Goal: Transaction & Acquisition: Purchase product/service

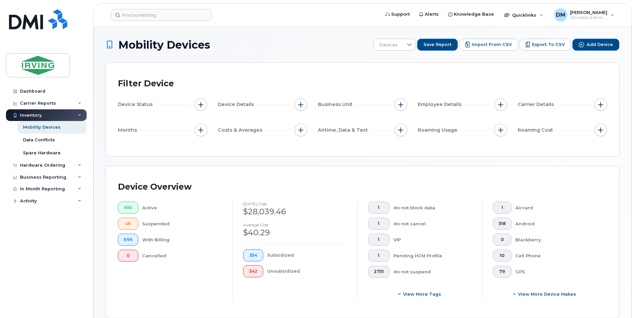
scroll to position [148, 0]
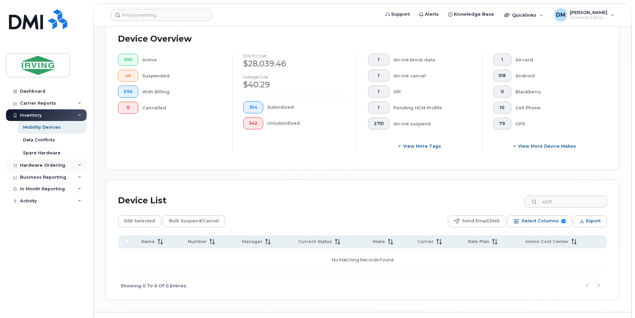
click at [47, 164] on div "Hardware Ordering" at bounding box center [42, 165] width 45 height 5
click at [41, 190] on link "Orders" at bounding box center [52, 190] width 69 height 13
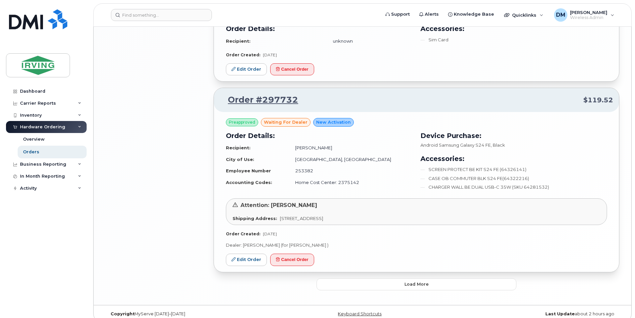
scroll to position [1192, 0]
click at [409, 280] on button "Load more" at bounding box center [417, 284] width 200 height 12
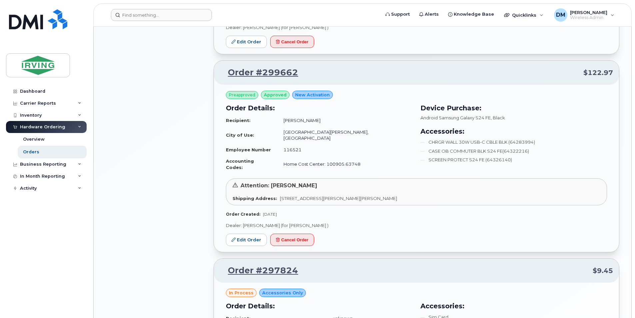
scroll to position [0, 0]
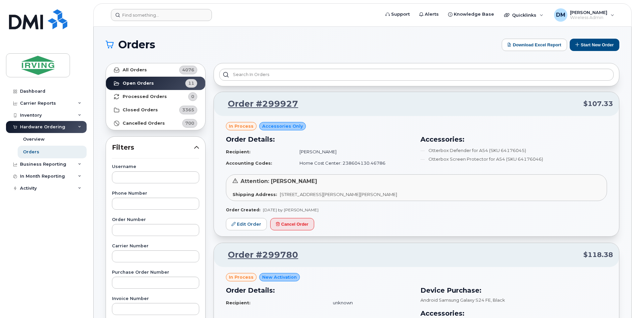
drag, startPoint x: 184, startPoint y: 173, endPoint x: 180, endPoint y: 12, distance: 161.7
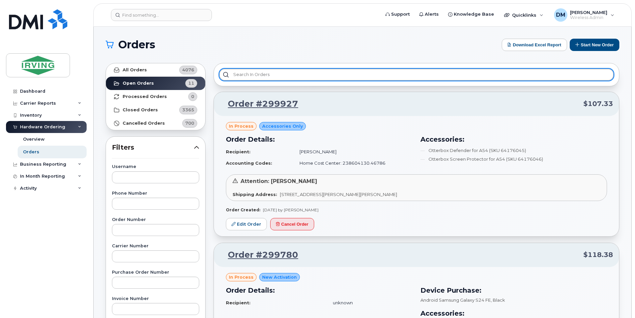
click at [504, 77] on input "text" at bounding box center [416, 75] width 395 height 12
paste input "299927"
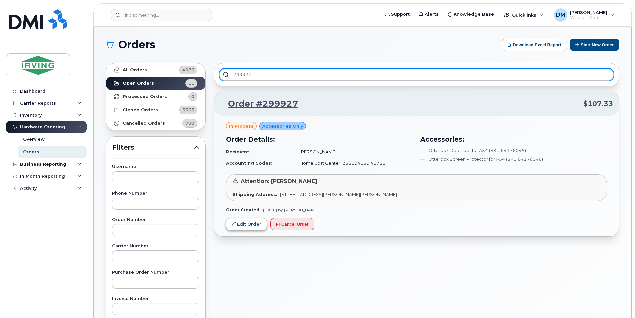
type input "299927"
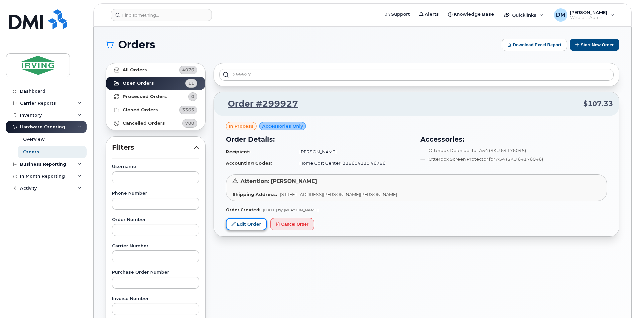
click at [246, 223] on link "Edit Order" at bounding box center [246, 224] width 41 height 12
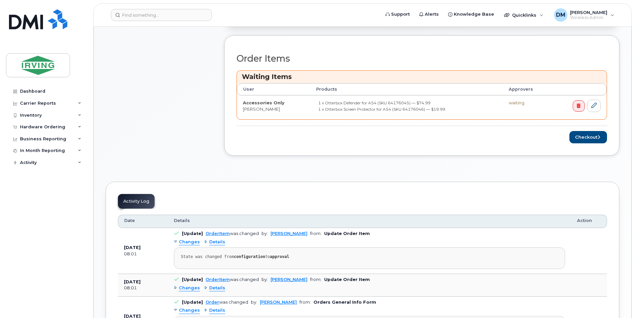
scroll to position [167, 0]
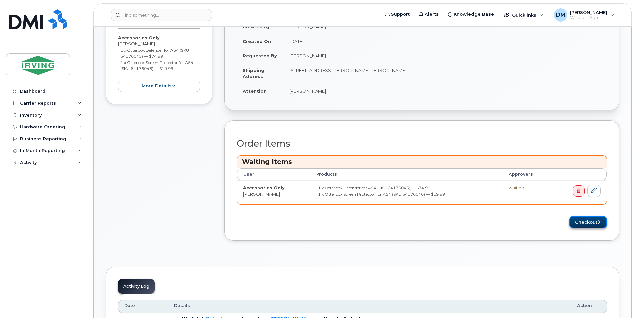
click at [586, 224] on button "Checkout" at bounding box center [589, 222] width 38 height 12
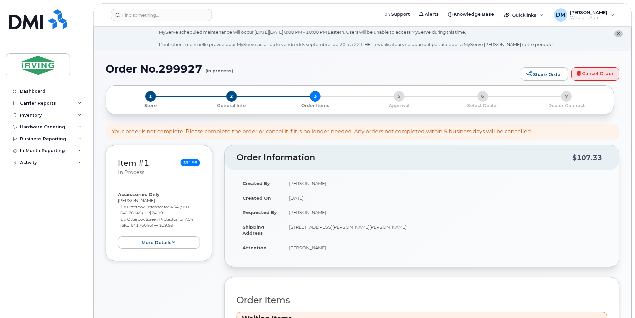
scroll to position [0, 0]
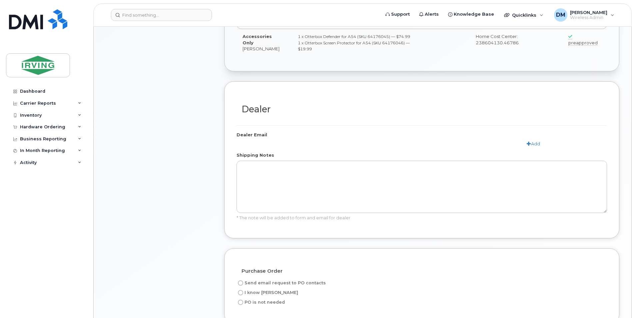
radio input "true"
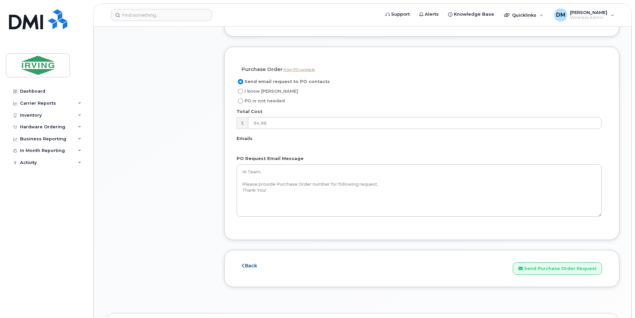
scroll to position [534, 0]
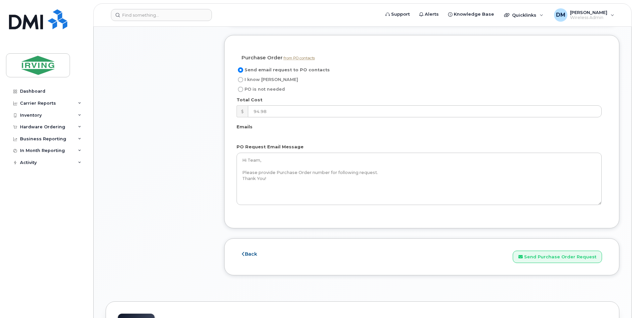
click at [261, 77] on span "I know PO" at bounding box center [272, 79] width 54 height 5
click at [243, 77] on input "I know PO" at bounding box center [240, 79] width 5 height 5
radio input "true"
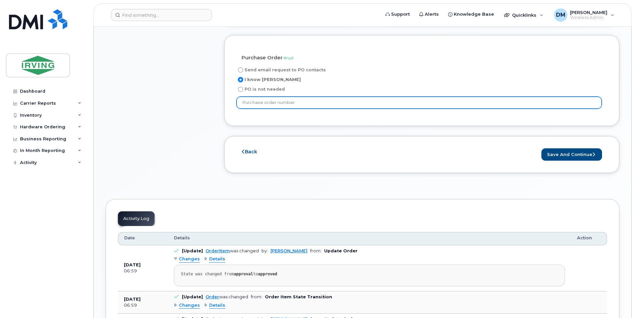
click at [422, 101] on input "text" at bounding box center [419, 103] width 365 height 12
paste input "18117"
type input "18117"
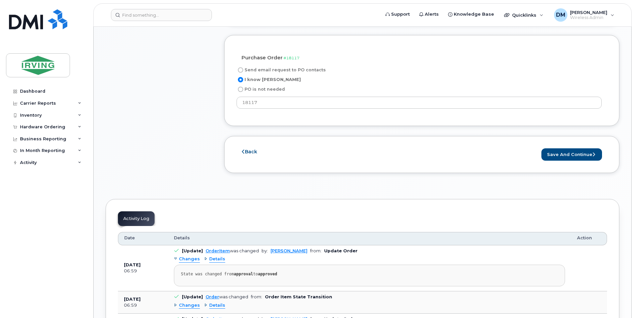
click at [434, 143] on div "Back Save and Continue Send Purchase Order Request" at bounding box center [421, 154] width 395 height 37
click at [581, 153] on button "Save and Continue" at bounding box center [572, 154] width 61 height 12
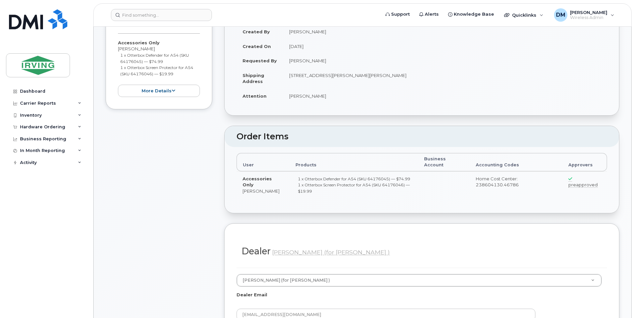
scroll to position [134, 0]
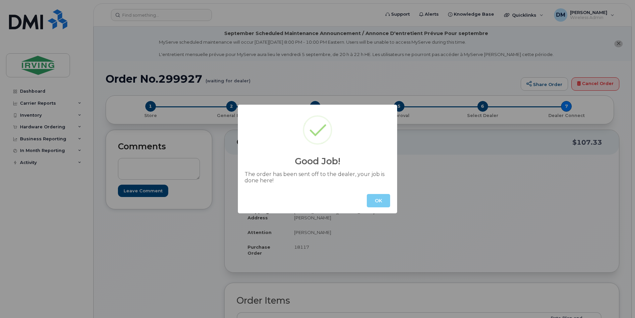
click at [375, 197] on button "OK" at bounding box center [378, 200] width 23 height 13
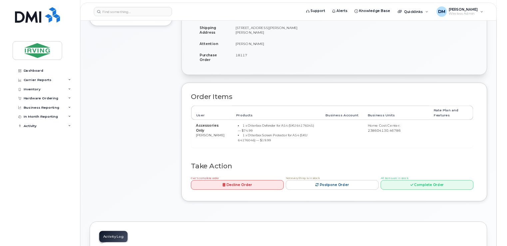
scroll to position [167, 0]
